Goal: Task Accomplishment & Management: Complete application form

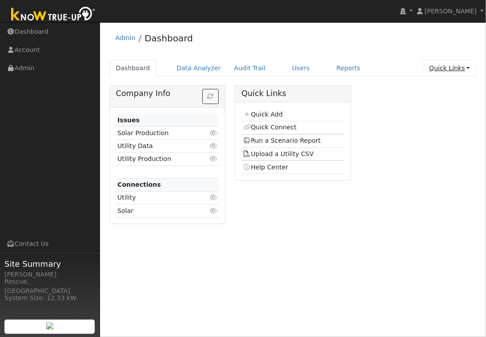
click at [441, 70] on link "Quick Links" at bounding box center [449, 68] width 54 height 16
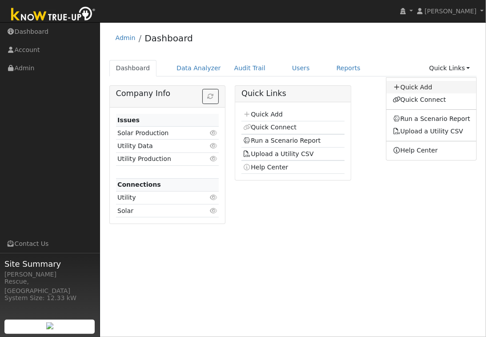
click at [426, 89] on link "Quick Add" at bounding box center [431, 87] width 90 height 12
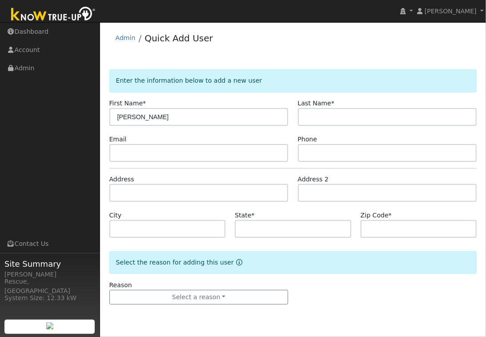
type input "[PERSON_NAME]"
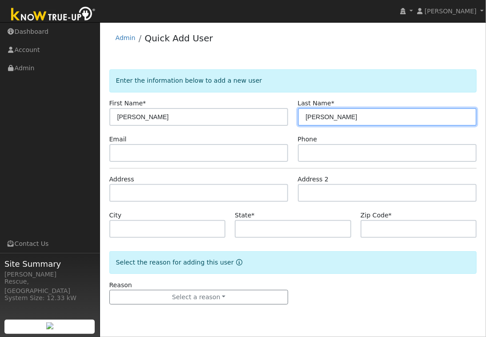
type input "[PERSON_NAME]"
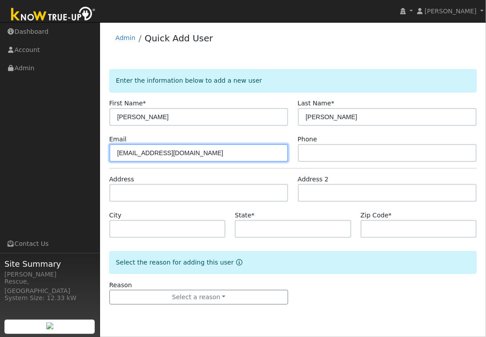
type input "[EMAIL_ADDRESS][DOMAIN_NAME]"
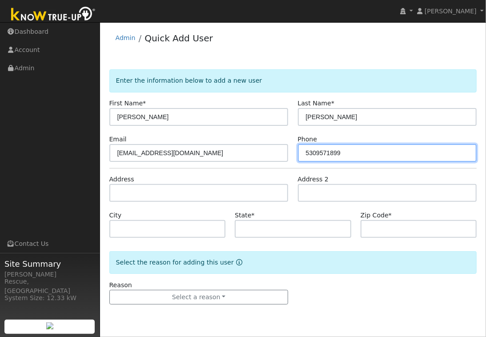
type input "5309571899"
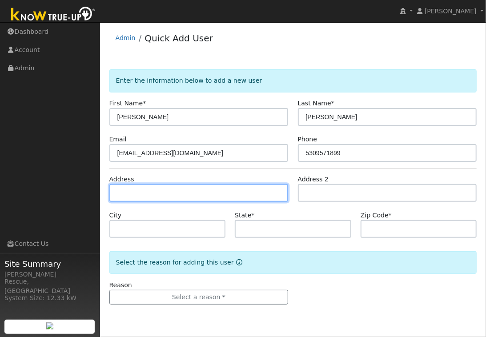
click at [221, 188] on input "text" at bounding box center [198, 193] width 179 height 18
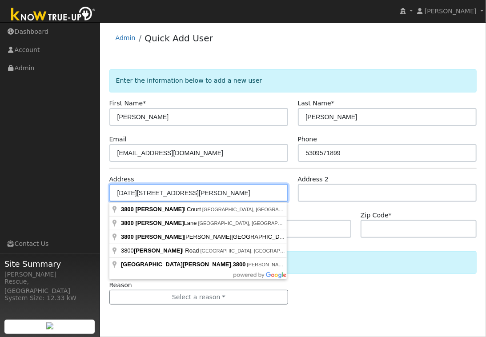
type input "[DATE][STREET_ADDRESS][PERSON_NAME]"
type input "Placerville"
type input "CA"
type input "95667"
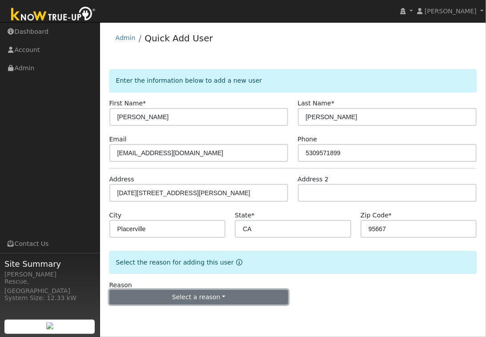
click at [229, 296] on button "Select a reason" at bounding box center [198, 297] width 179 height 15
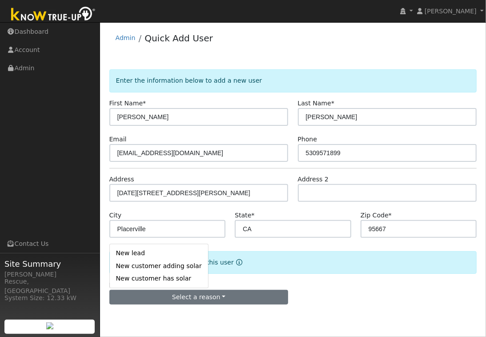
click at [153, 251] on link "New lead" at bounding box center [159, 253] width 98 height 12
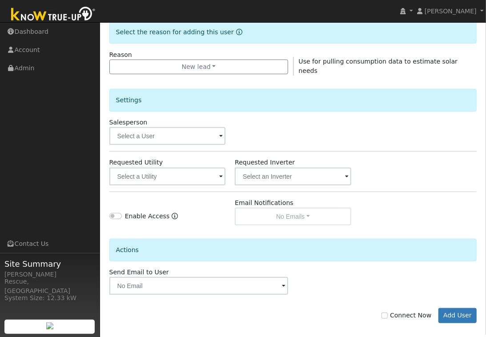
scroll to position [237, 0]
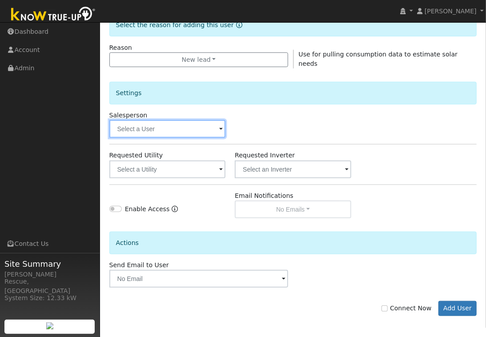
click at [188, 128] on input "text" at bounding box center [167, 129] width 116 height 18
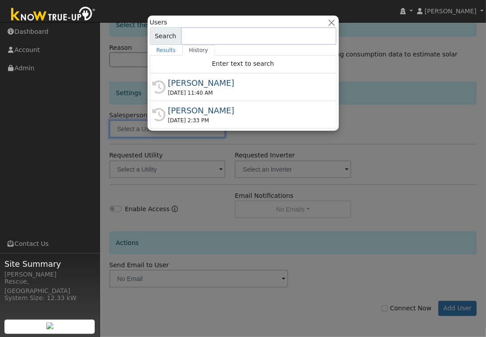
click at [194, 92] on div "08/21/2025 11:40 AM" at bounding box center [247, 93] width 158 height 8
type input "[PERSON_NAME]"
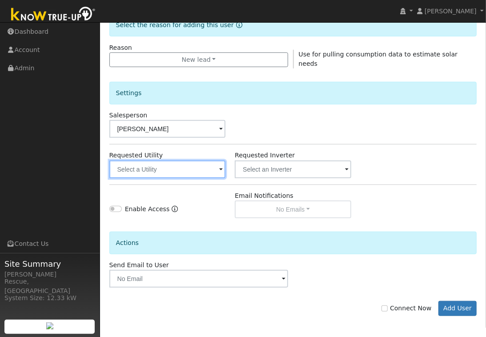
click at [176, 172] on input "text" at bounding box center [167, 170] width 116 height 18
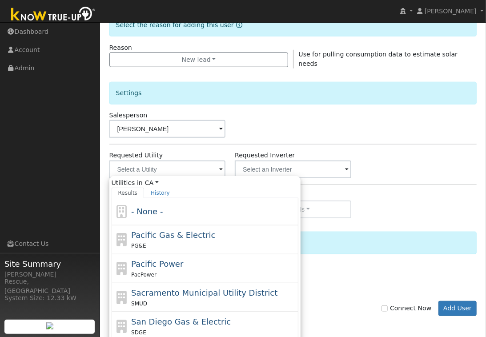
click at [173, 231] on span "Pacific Gas & Electric" at bounding box center [173, 234] width 84 height 9
type input "Pacific Gas & Electric"
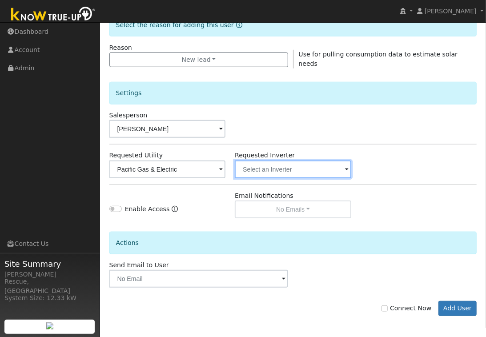
click at [226, 166] on input "text" at bounding box center [167, 170] width 116 height 18
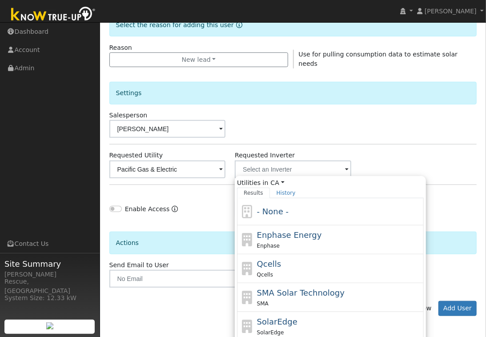
click at [282, 211] on span "- None -" at bounding box center [273, 211] width 32 height 9
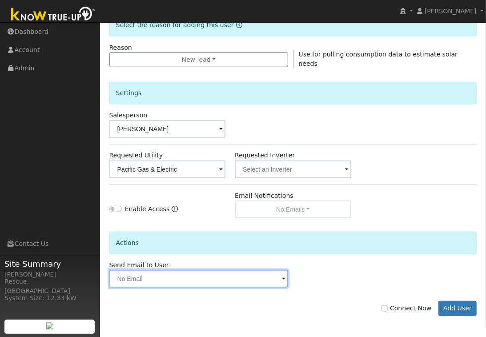
click at [259, 280] on input "text" at bounding box center [198, 279] width 179 height 18
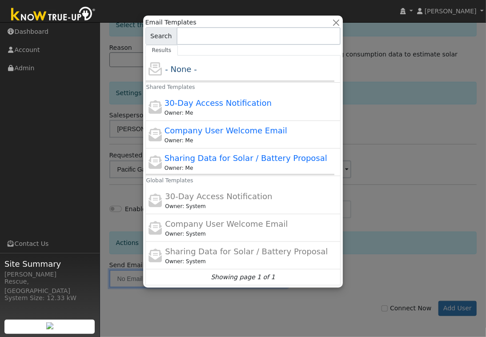
click at [223, 153] on div "Sharing Data for Solar / Battery Proposal Owner: Me" at bounding box center [248, 162] width 166 height 20
type input "Sharing Data for Solar / Battery Proposal"
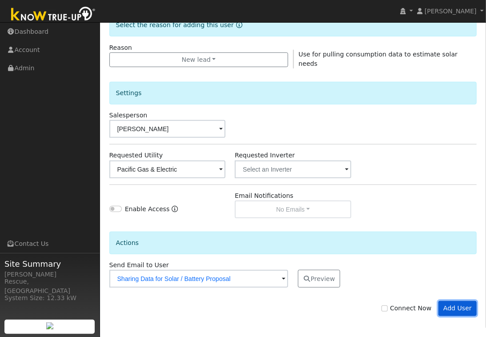
click at [458, 309] on button "Add User" at bounding box center [457, 308] width 39 height 15
